Goal: Task Accomplishment & Management: Use online tool/utility

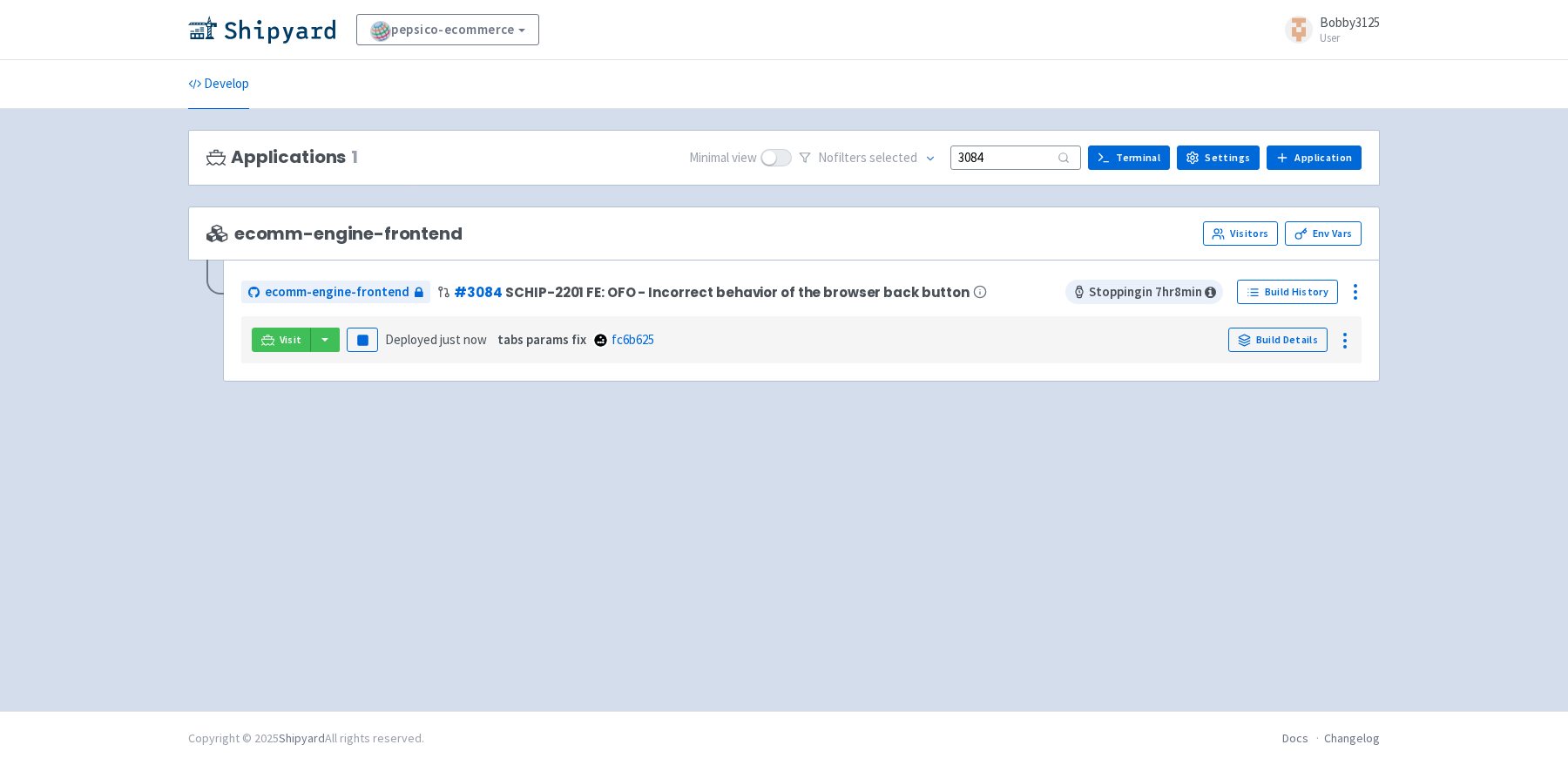
click at [1023, 153] on input "3084" at bounding box center [1016, 157] width 131 height 23
drag, startPoint x: 981, startPoint y: 157, endPoint x: 962, endPoint y: 158, distance: 19.0
click at [962, 158] on input "3084" at bounding box center [1016, 157] width 131 height 23
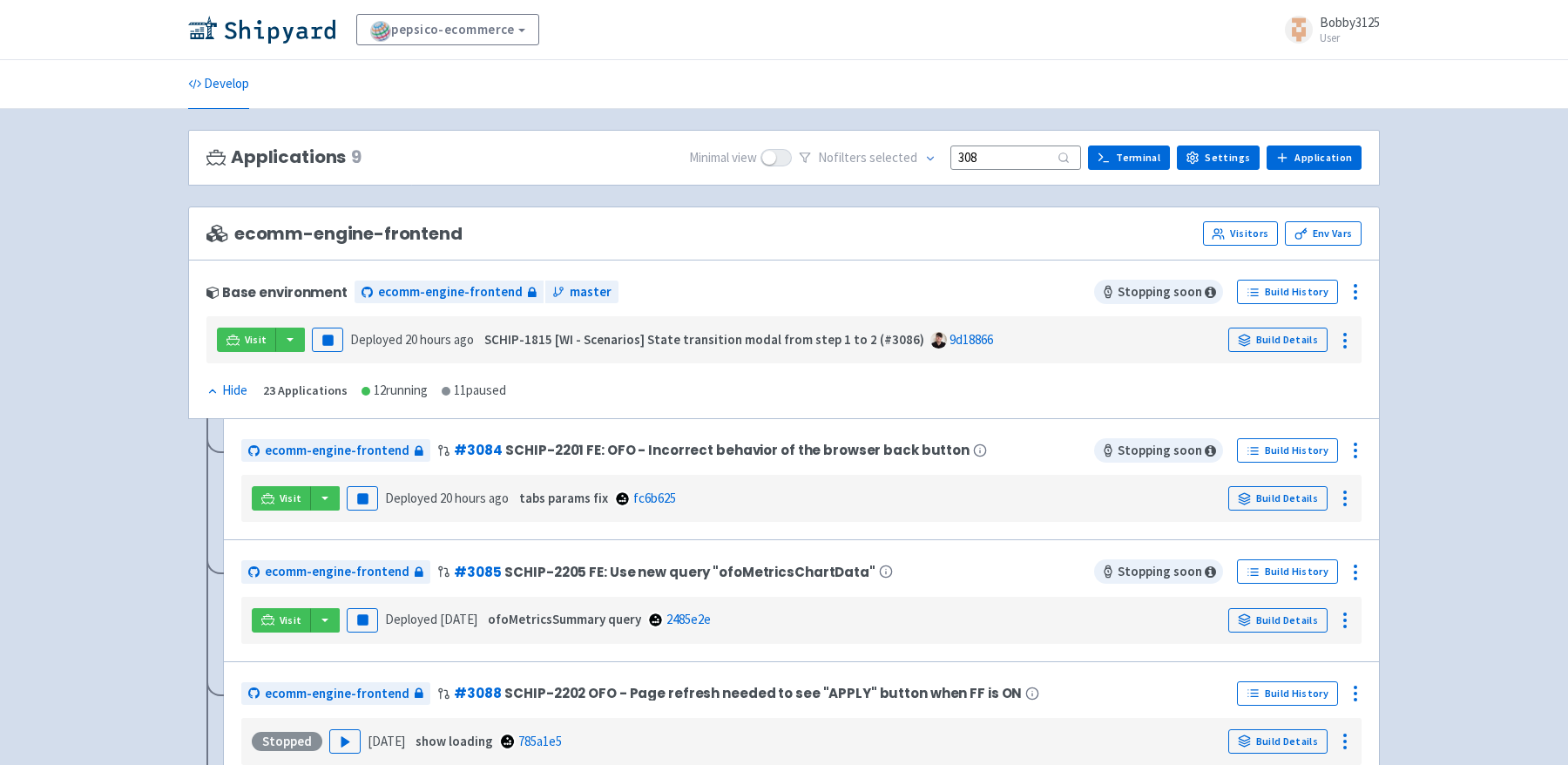
type input "3084"
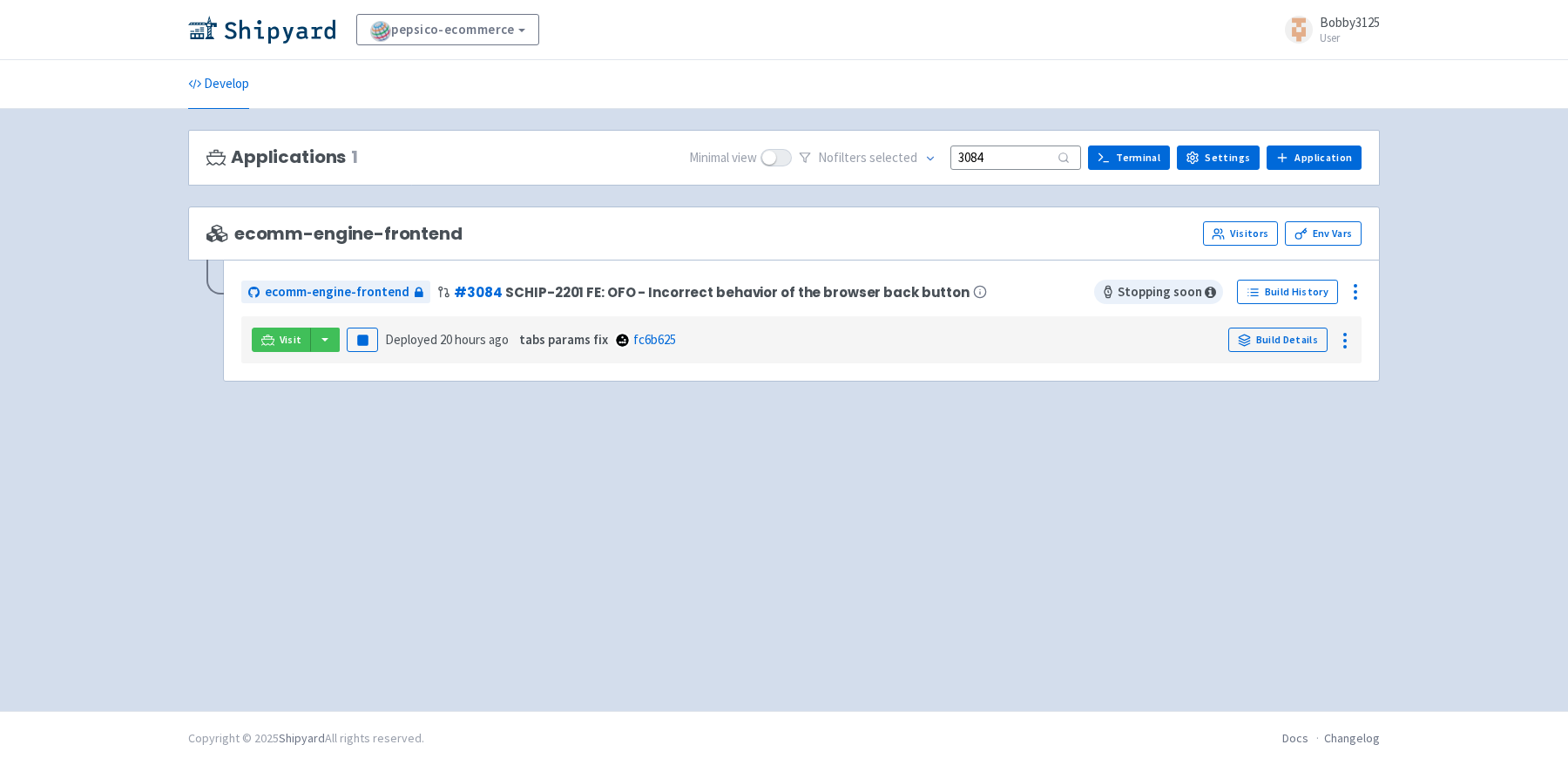
drag, startPoint x: 1016, startPoint y: 155, endPoint x: 891, endPoint y: 164, distance: 125.3
click at [891, 164] on div "No filter s selected 3084" at bounding box center [940, 158] width 283 height 27
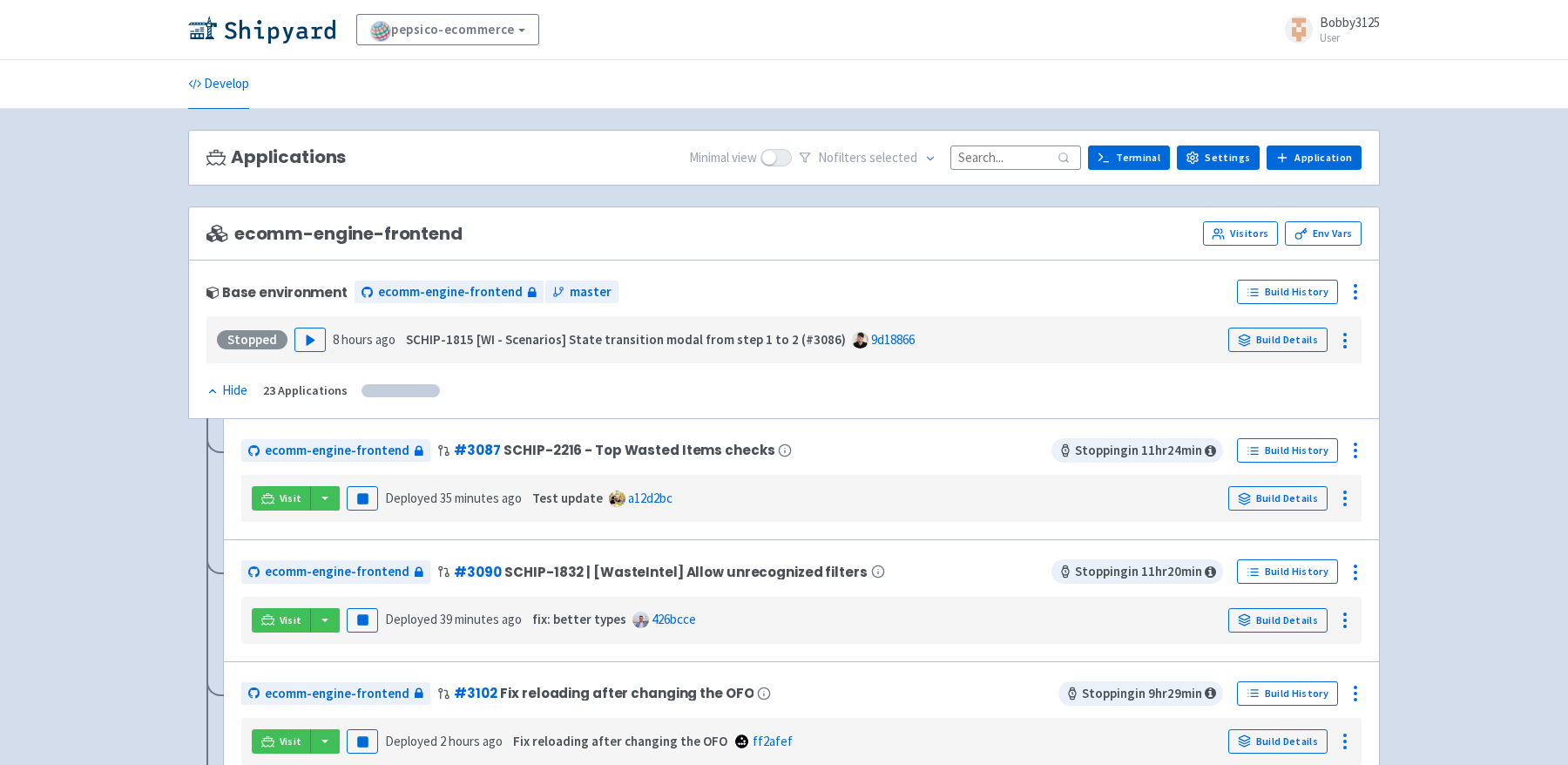
click at [987, 165] on input at bounding box center [1016, 157] width 131 height 23
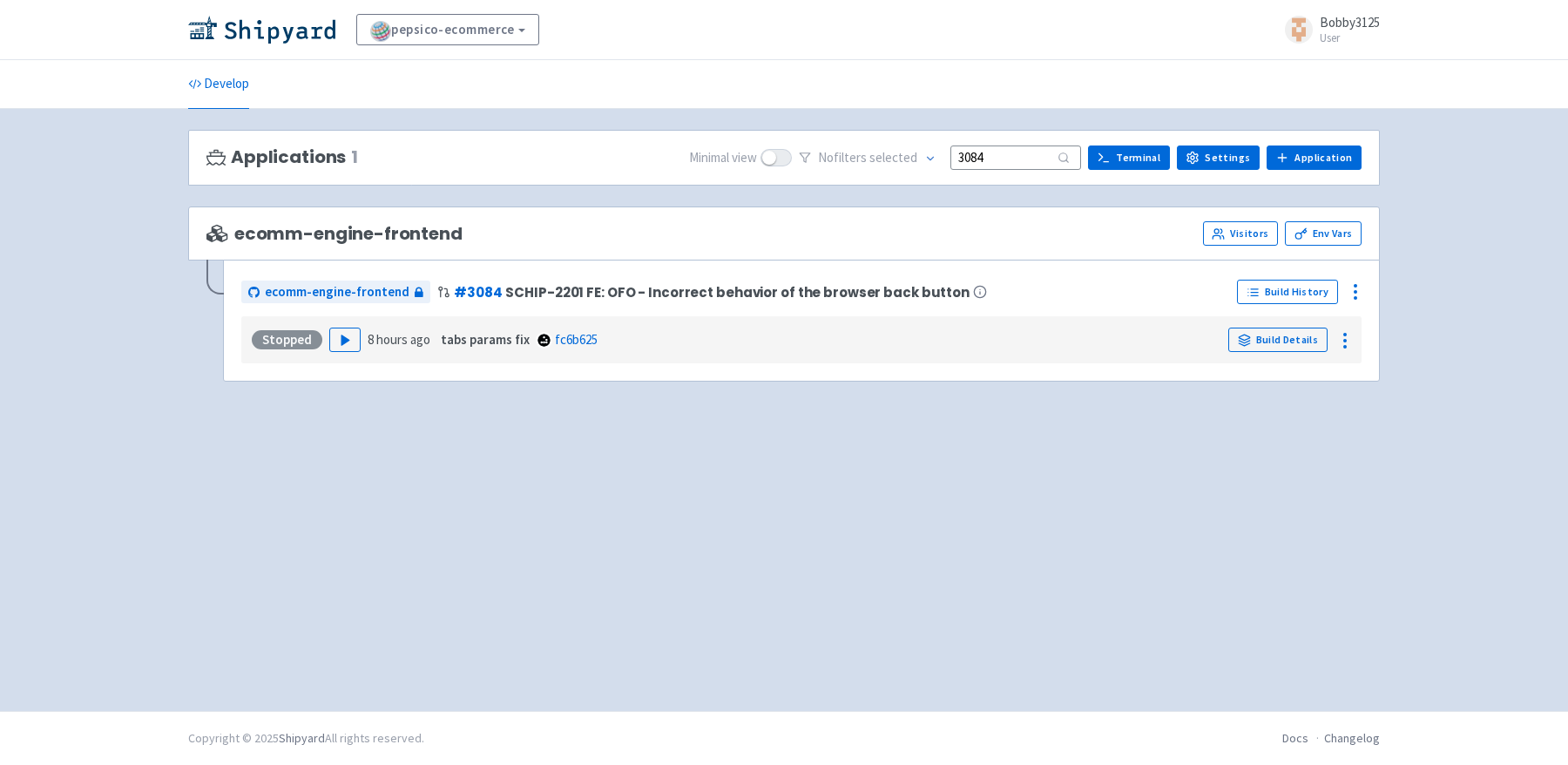
type input "3084"
click at [344, 352] on div "Stopped Play 8 hours ago tabs params fix fc6b625 Build Details" at bounding box center [802, 340] width 1107 height 33
click at [344, 345] on icon "button" at bounding box center [345, 340] width 13 height 13
click at [297, 347] on link "Visit" at bounding box center [281, 339] width 59 height 24
